Goal: Task Accomplishment & Management: Use online tool/utility

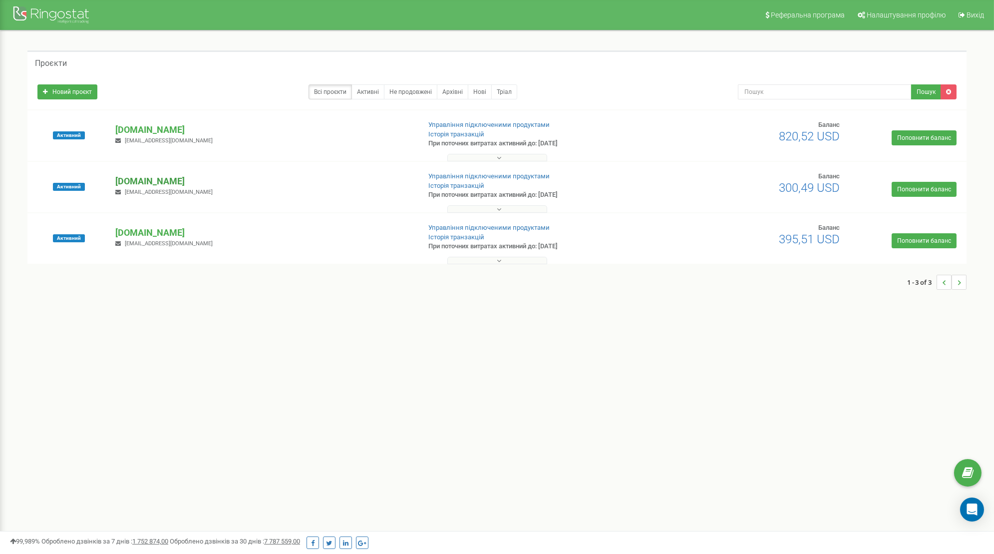
click at [173, 183] on p "[DOMAIN_NAME]" at bounding box center [263, 181] width 296 height 13
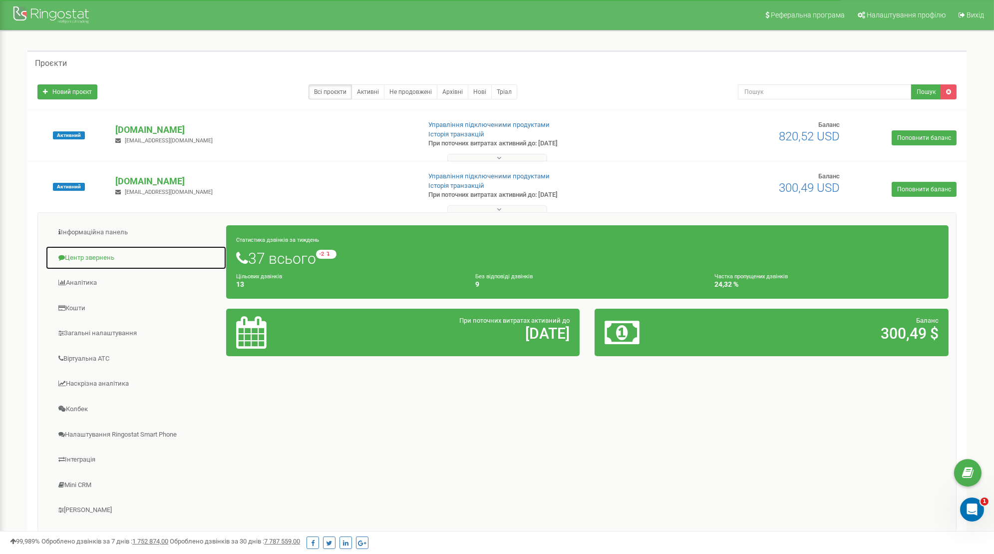
click at [88, 255] on link "Центр звернень" at bounding box center [135, 258] width 181 height 24
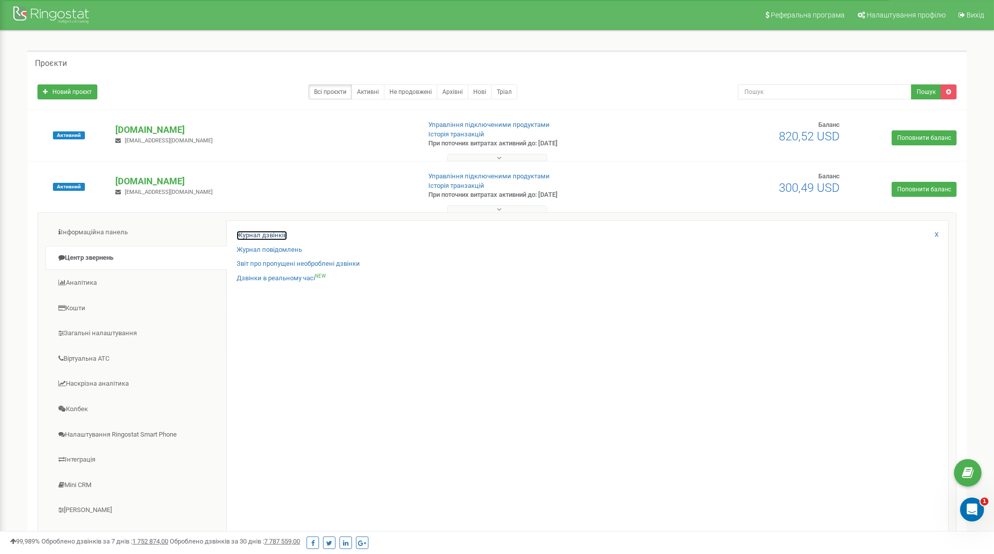
click at [279, 235] on link "Журнал дзвінків" at bounding box center [262, 235] width 50 height 9
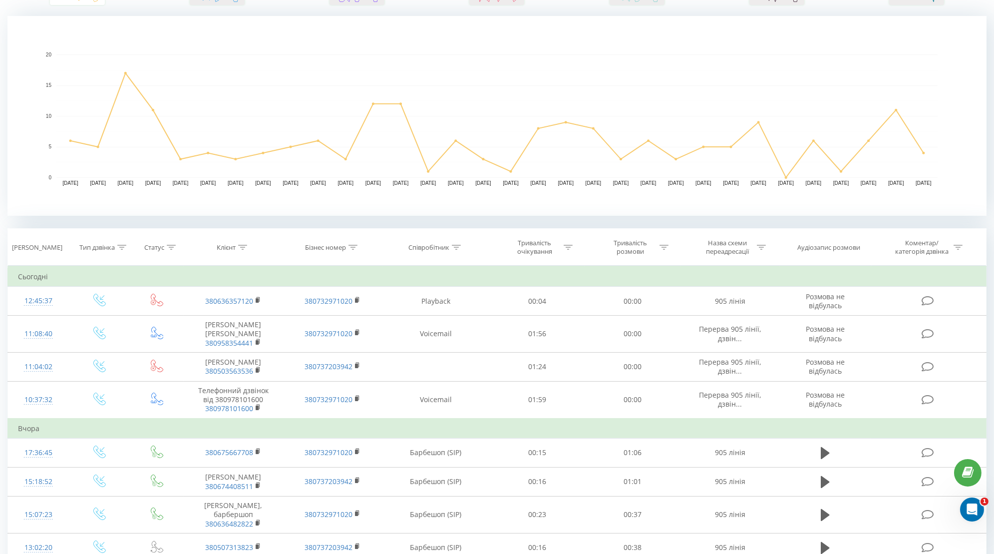
scroll to position [209, 0]
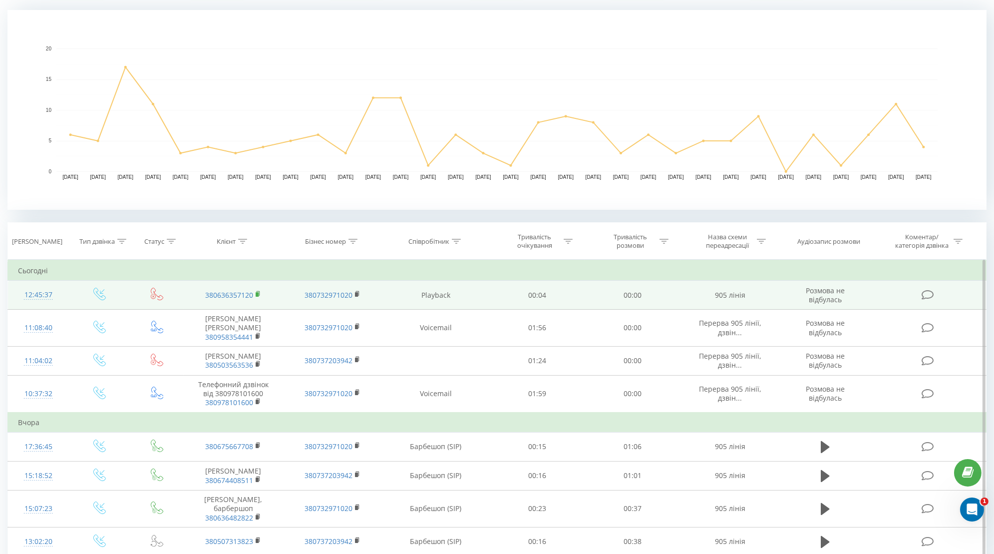
click at [259, 291] on icon at bounding box center [258, 292] width 3 height 4
drag, startPoint x: 451, startPoint y: 295, endPoint x: 420, endPoint y: 295, distance: 30.9
click at [420, 295] on td "Playback" at bounding box center [435, 294] width 107 height 29
copy td "Playback"
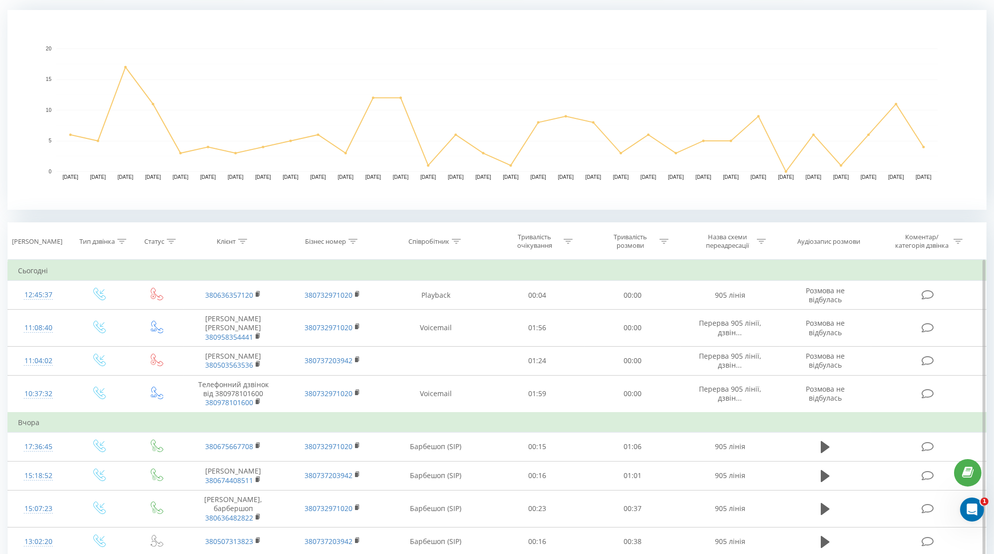
click at [488, 271] on td "Сьогодні" at bounding box center [497, 271] width 978 height 20
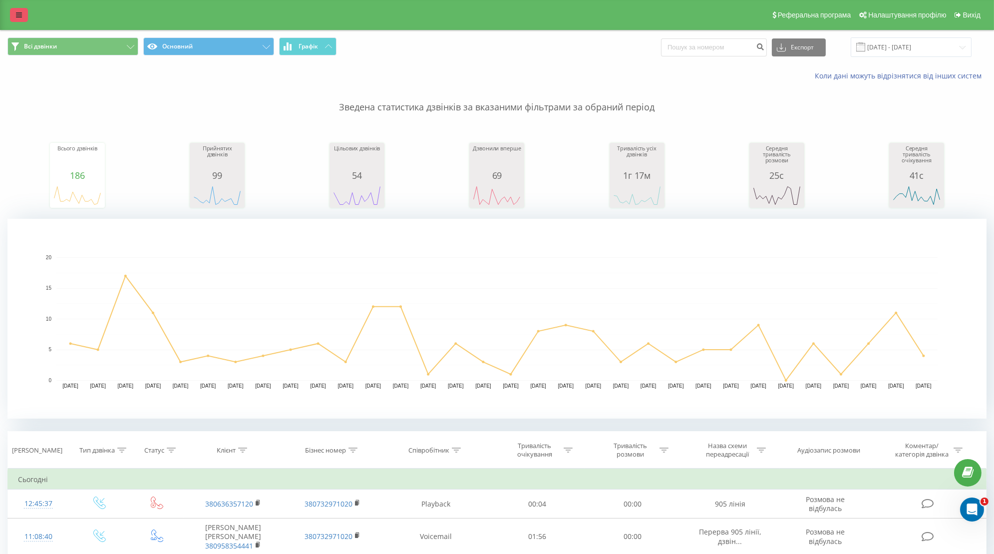
click at [22, 12] on link at bounding box center [19, 15] width 18 height 14
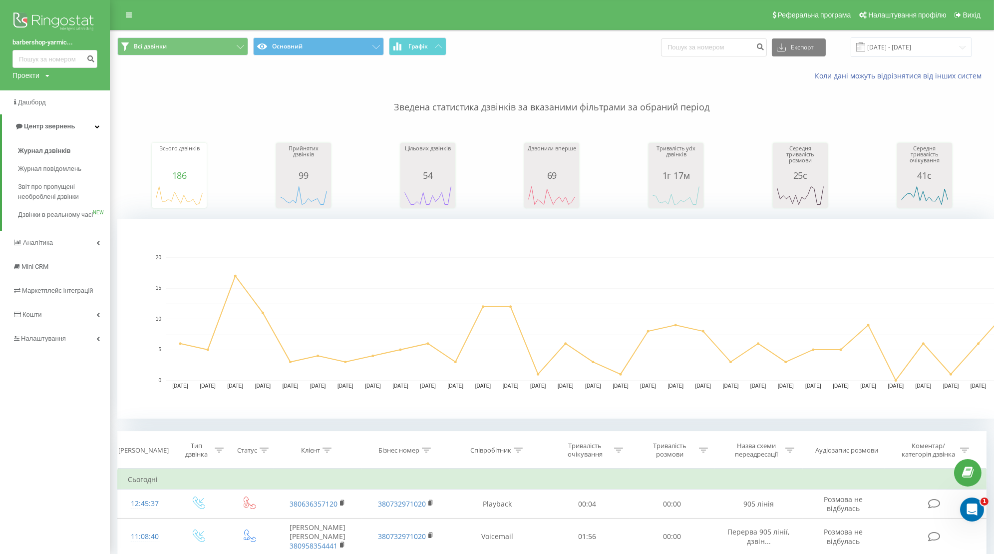
click at [41, 74] on div "Проекти yarmich.store yarmich.rent barbershop-yarmich.com" at bounding box center [30, 75] width 37 height 10
click at [40, 93] on link "[DOMAIN_NAME]" at bounding box center [45, 90] width 48 height 8
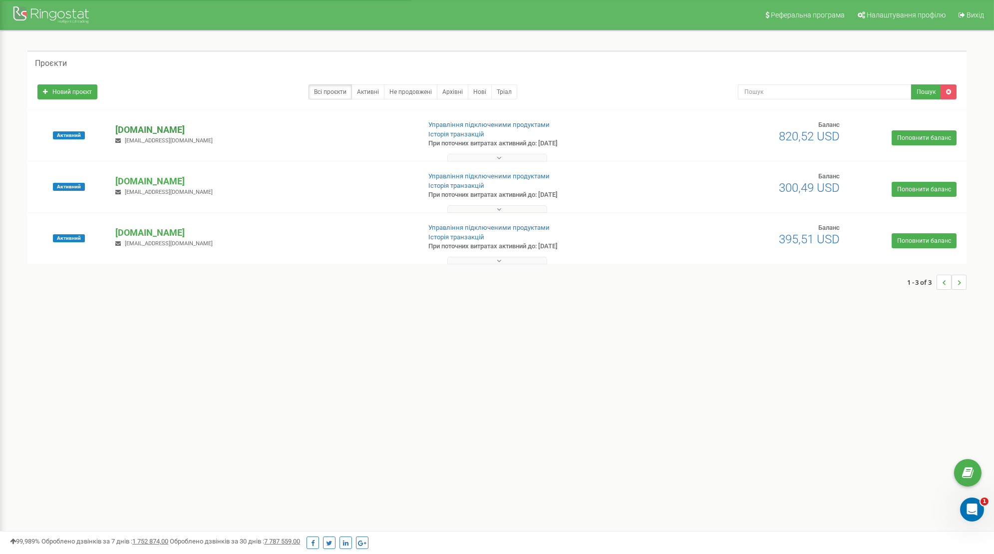
click at [152, 125] on p "[DOMAIN_NAME]" at bounding box center [263, 129] width 296 height 13
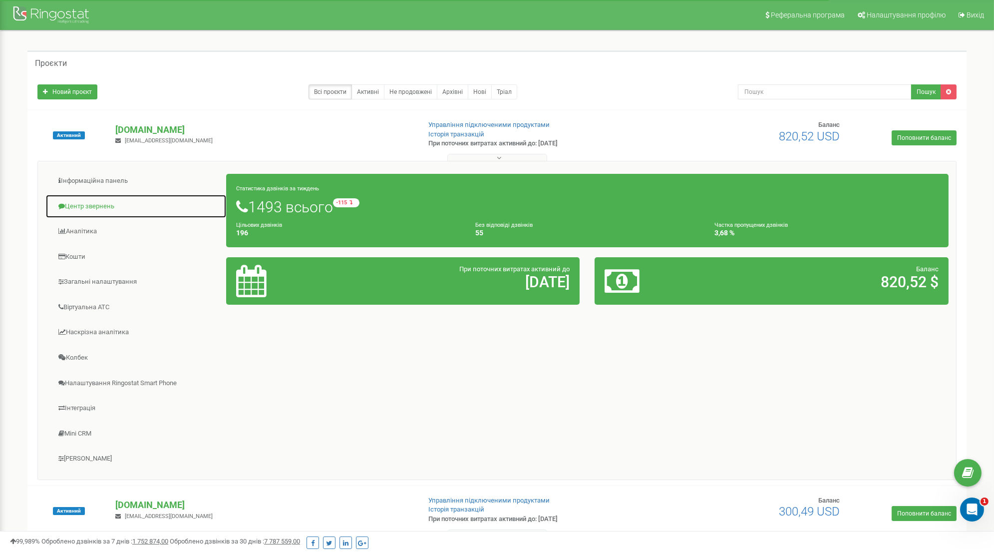
click at [111, 206] on link "Центр звернень" at bounding box center [135, 206] width 181 height 24
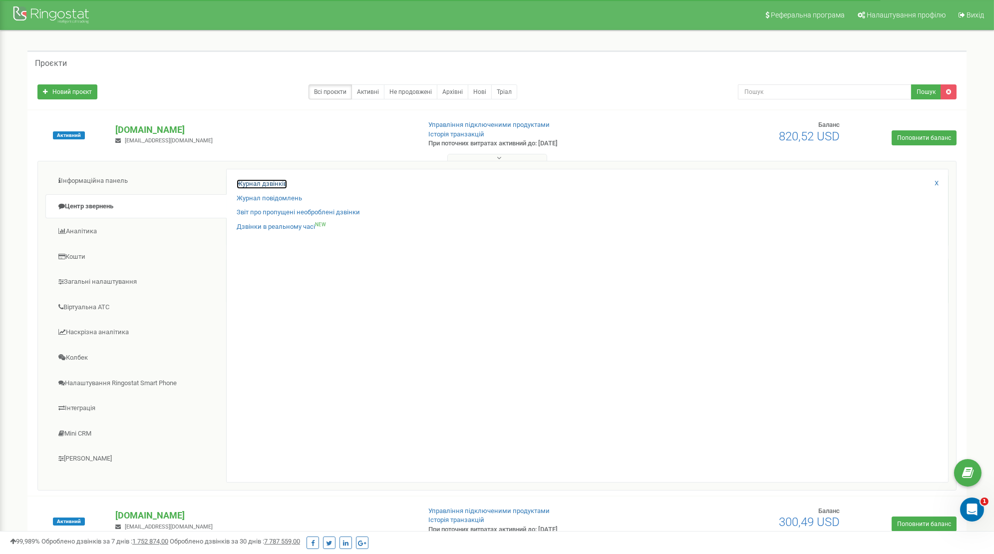
click at [278, 185] on link "Журнал дзвінків" at bounding box center [262, 183] width 50 height 9
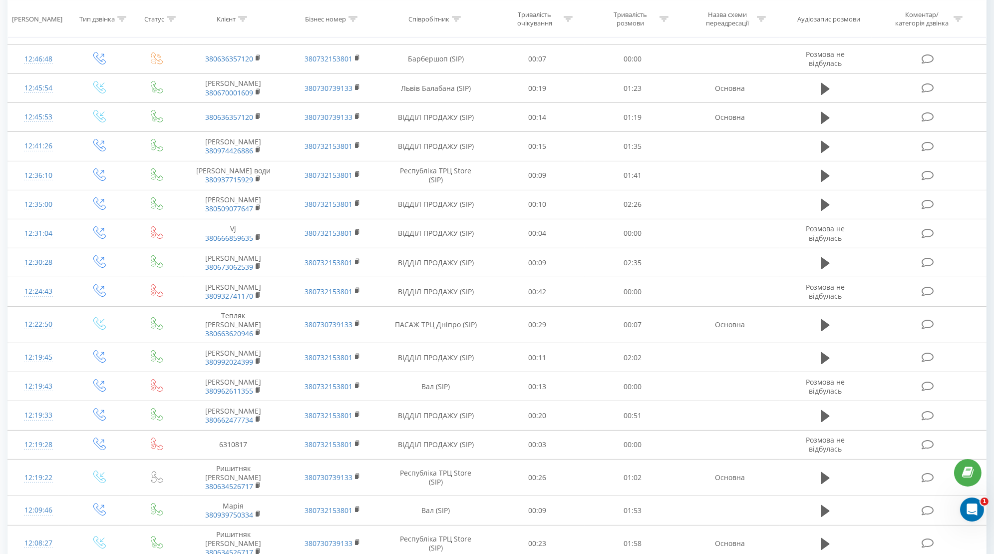
scroll to position [700, 0]
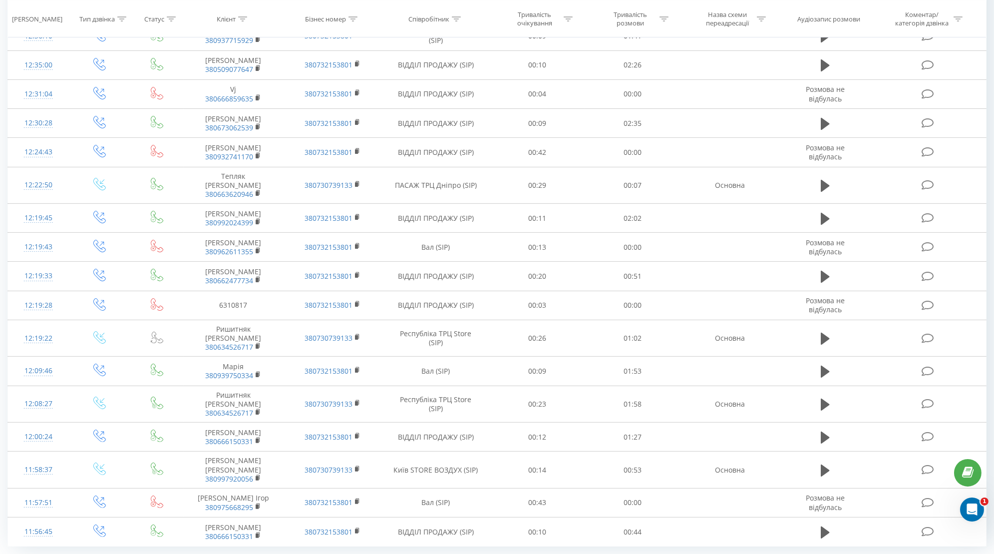
click at [91, 547] on div "100" at bounding box center [89, 554] width 24 height 14
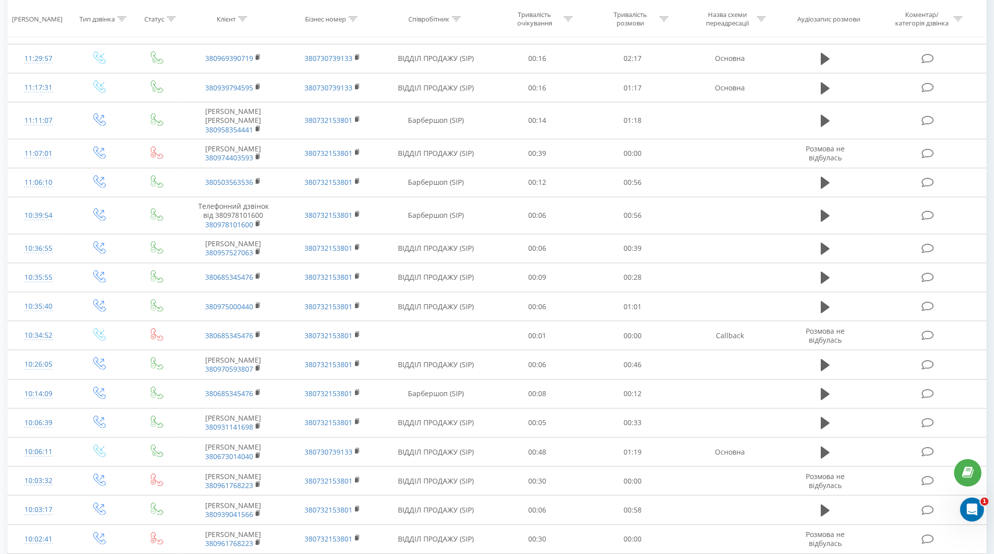
scroll to position [1279, 0]
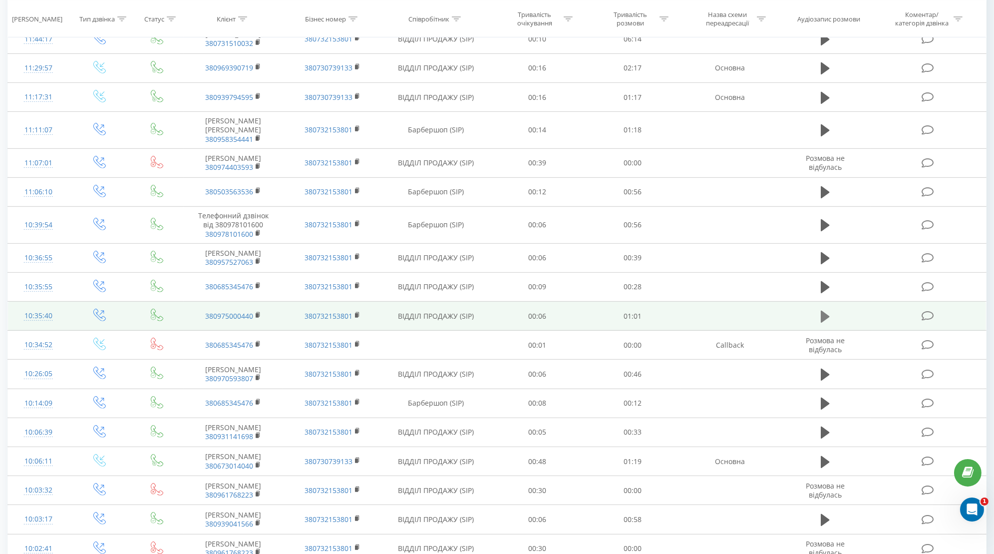
click at [824, 310] on icon at bounding box center [825, 316] width 9 height 12
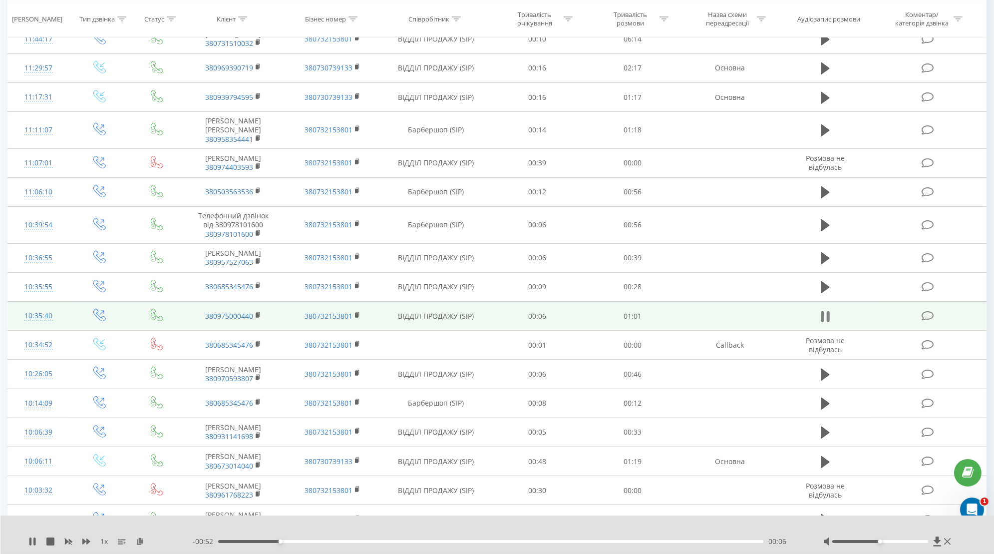
click at [827, 311] on icon at bounding box center [828, 316] width 3 height 11
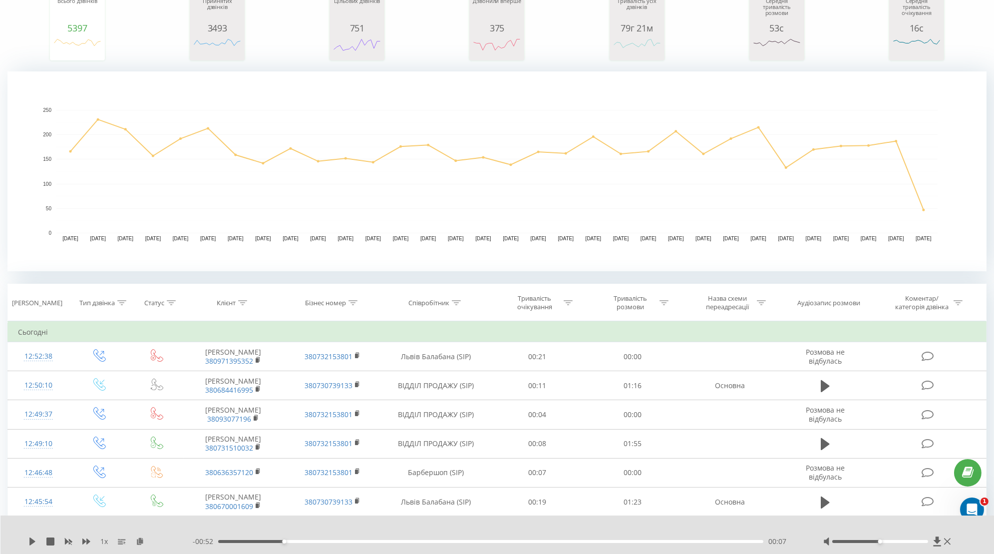
scroll to position [0, 0]
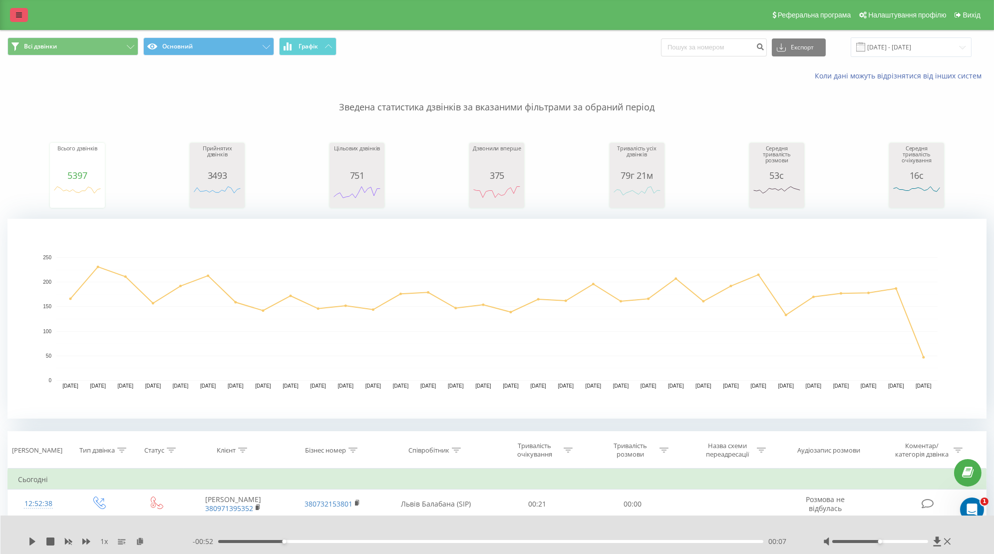
click at [19, 13] on icon at bounding box center [19, 14] width 6 height 7
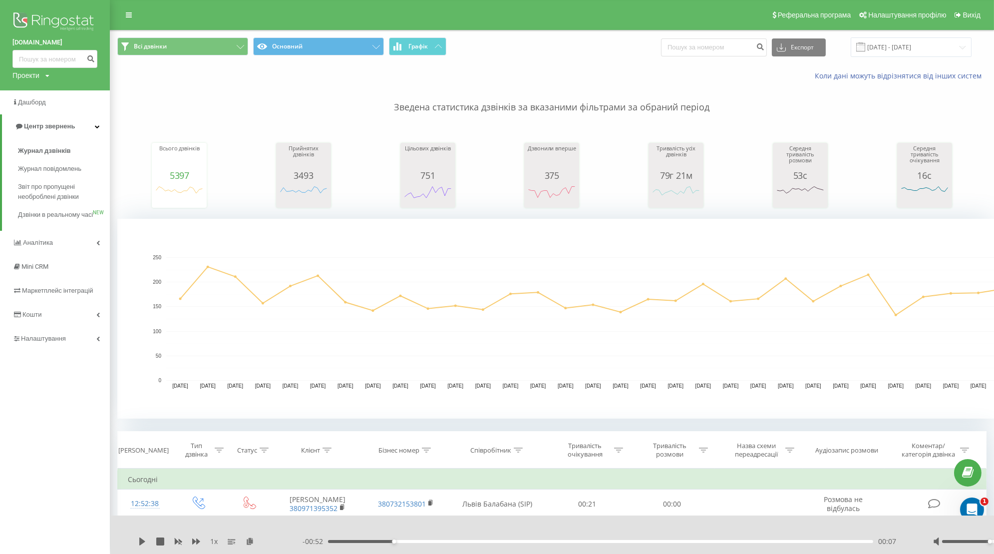
click at [42, 70] on div "Проекти yarmich.store yarmich.rent barbershop-yarmich.com" at bounding box center [30, 75] width 37 height 10
click at [52, 112] on link "[DOMAIN_NAME]" at bounding box center [45, 109] width 48 height 8
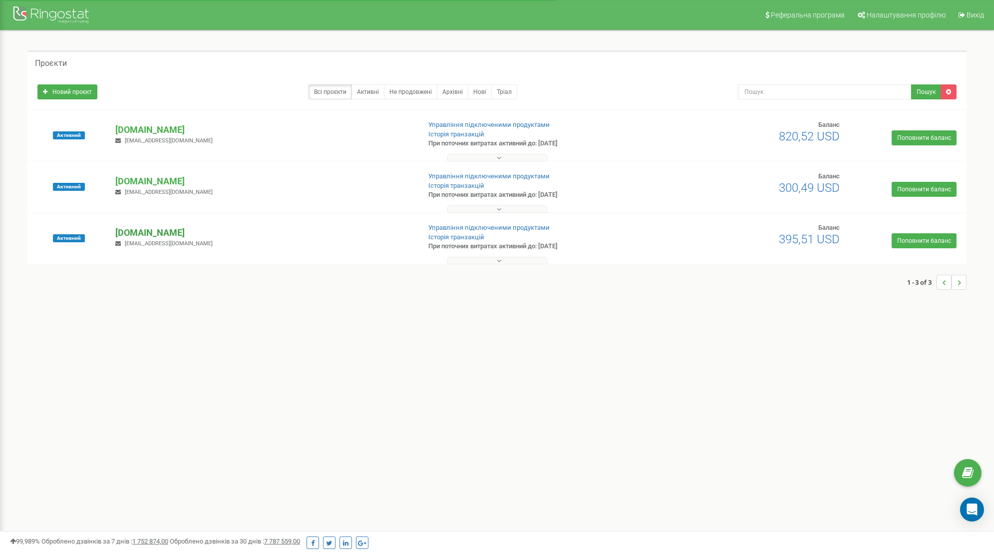
click at [150, 231] on p "[DOMAIN_NAME]" at bounding box center [263, 232] width 296 height 13
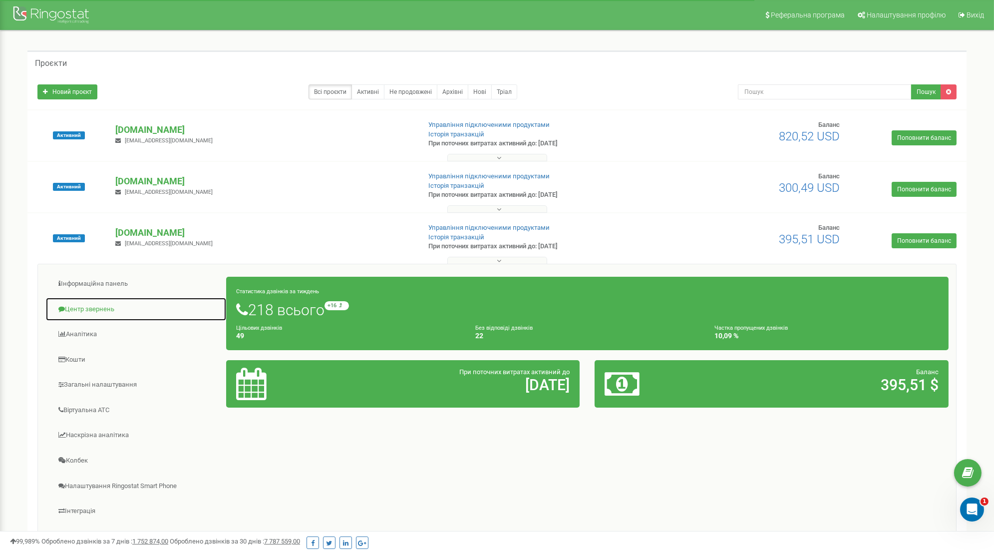
click at [103, 309] on link "Центр звернень" at bounding box center [135, 309] width 181 height 24
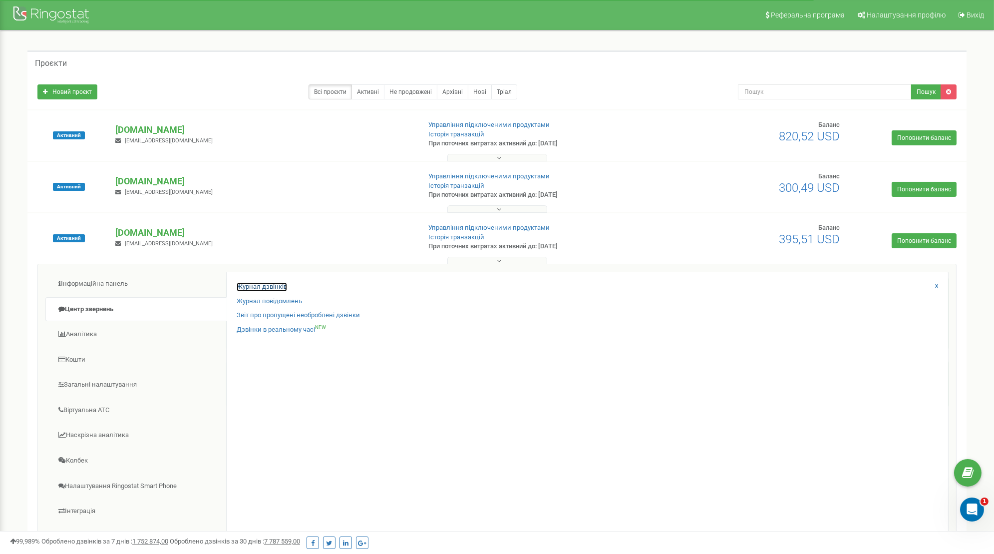
click at [260, 289] on link "Журнал дзвінків" at bounding box center [262, 286] width 50 height 9
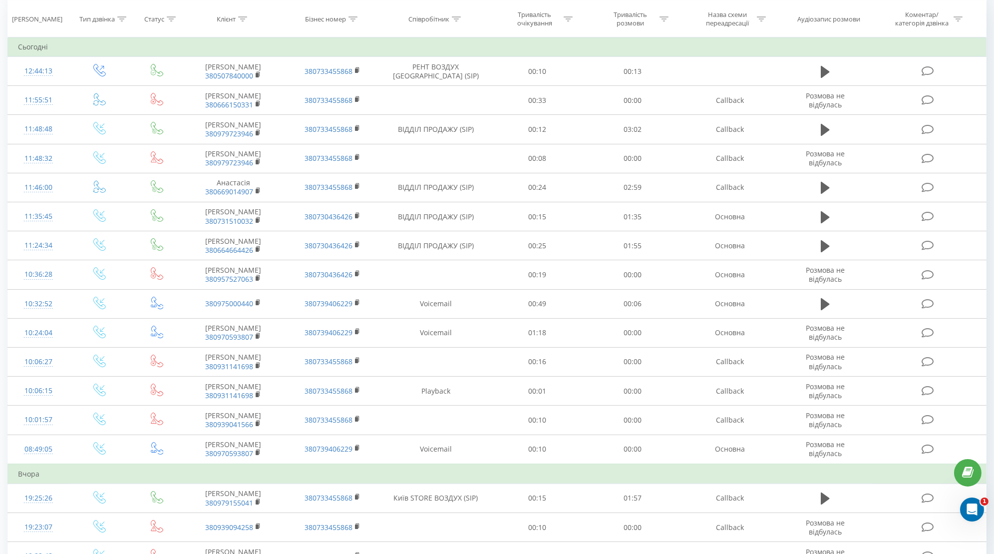
scroll to position [433, 0]
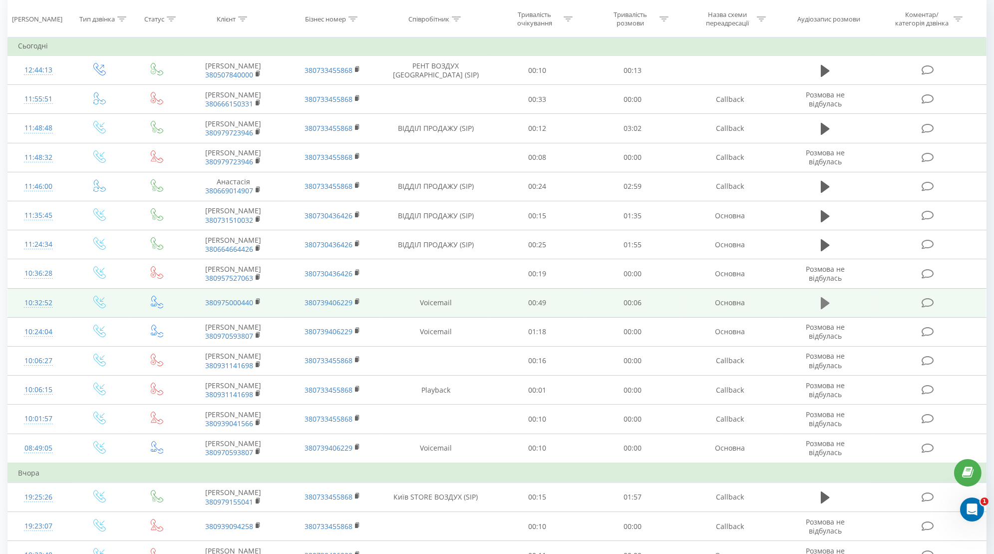
click at [827, 301] on icon at bounding box center [825, 303] width 9 height 14
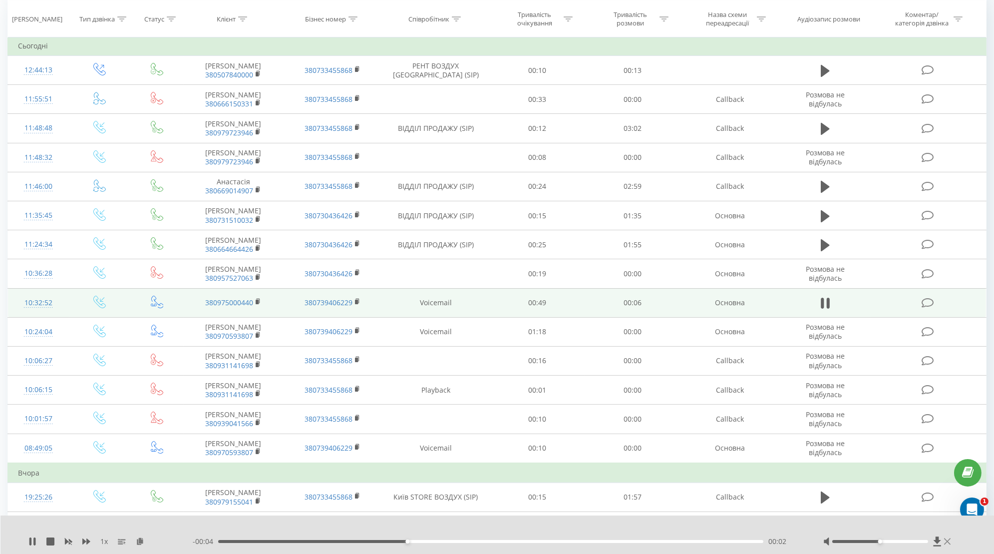
click at [949, 541] on icon at bounding box center [947, 541] width 6 height 8
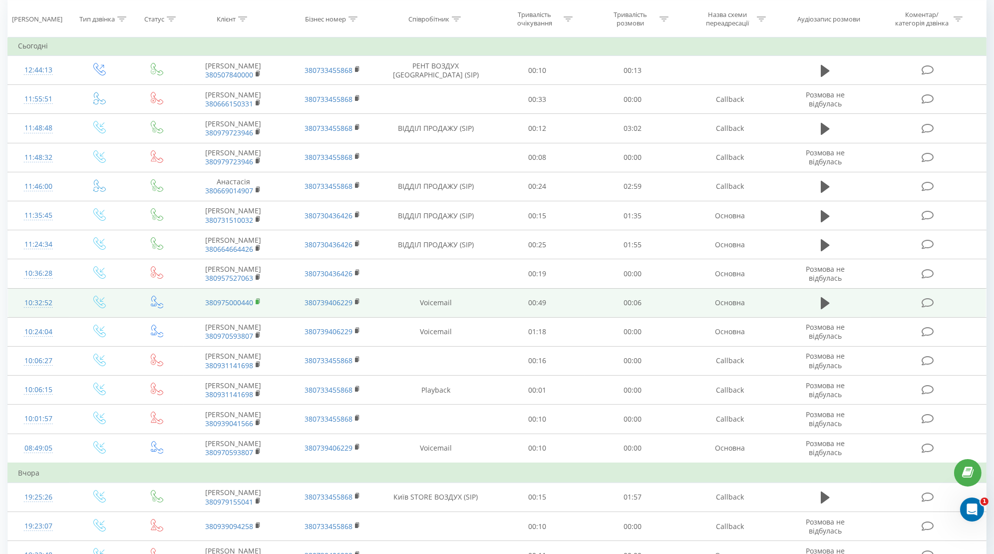
click at [256, 299] on rect at bounding box center [257, 301] width 3 height 4
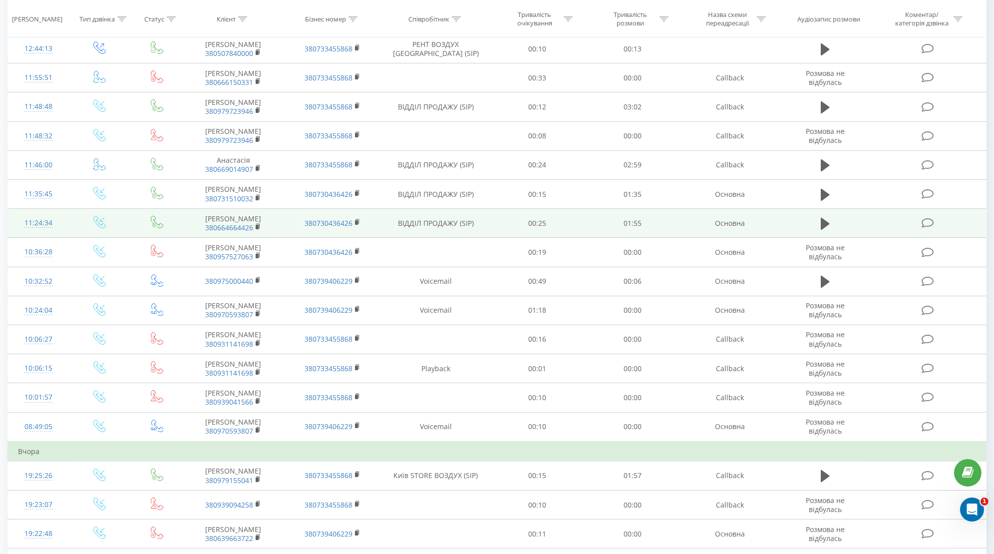
scroll to position [201, 0]
